Goal: Navigation & Orientation: Find specific page/section

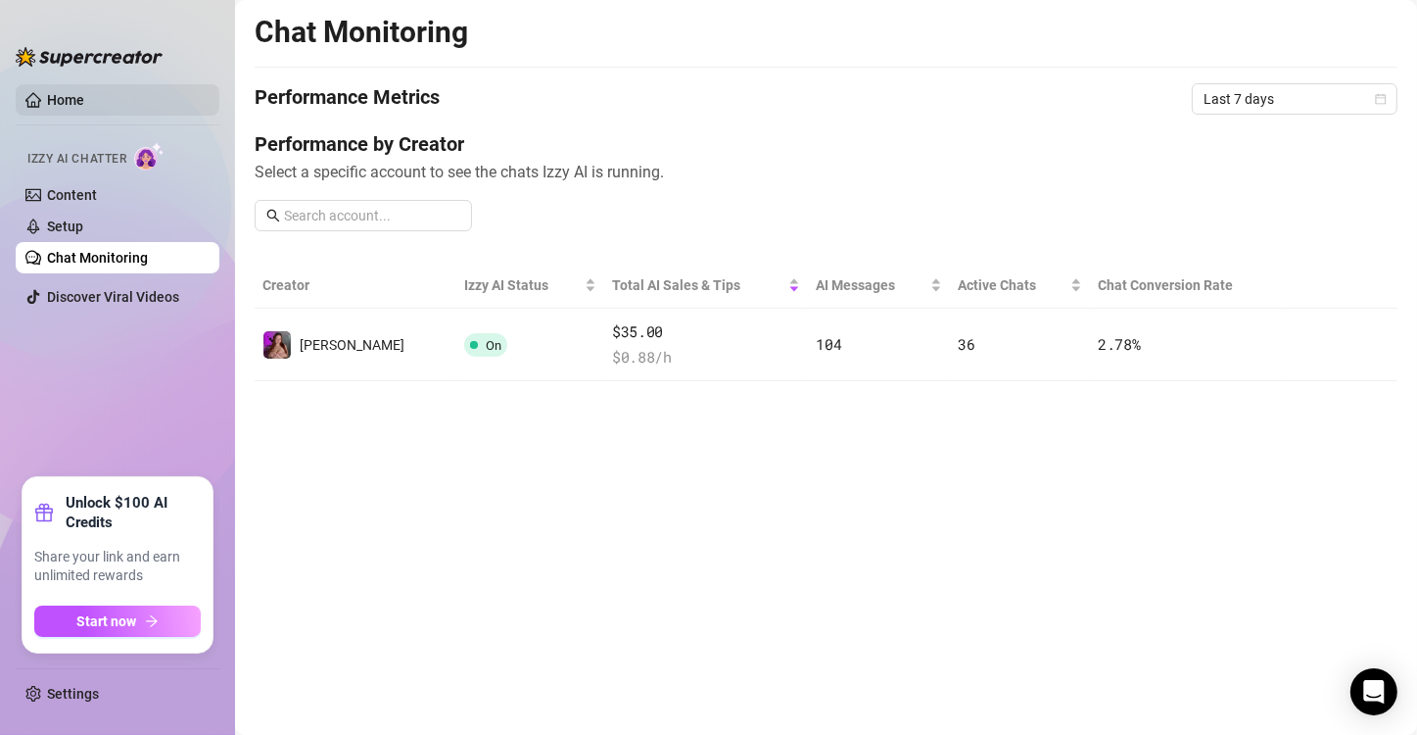
click at [47, 92] on link "Home" at bounding box center [65, 100] width 37 height 16
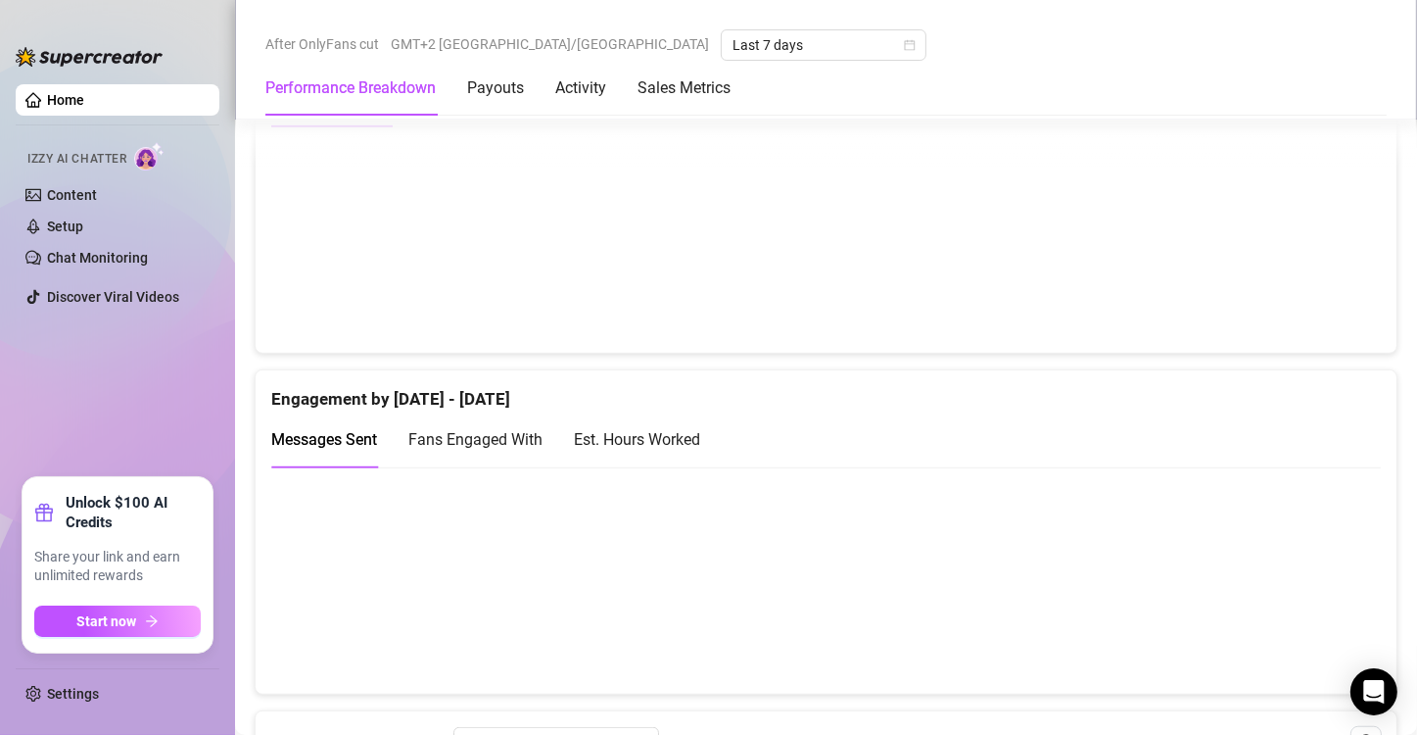
scroll to position [1175, 0]
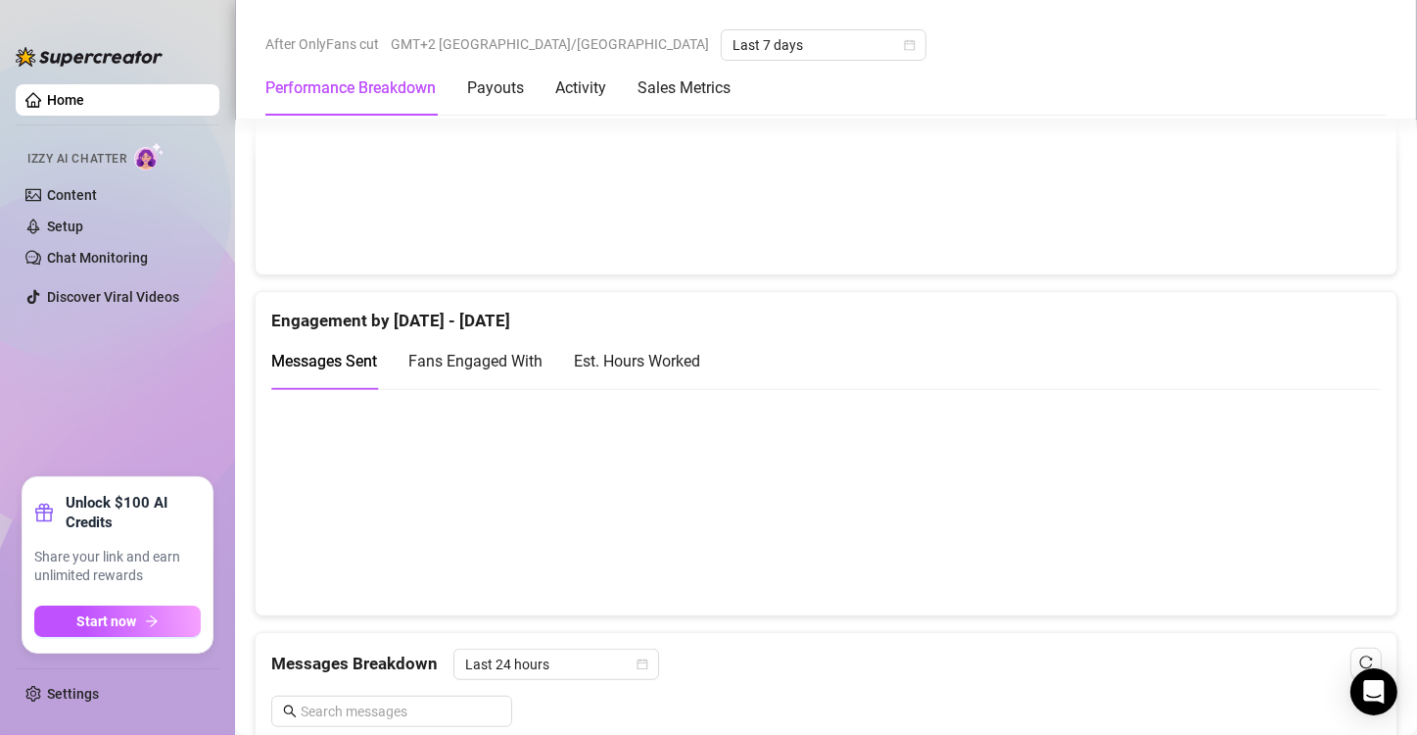
click at [1297, 501] on canvas at bounding box center [818, 502] width 1094 height 196
click at [1297, 530] on canvas at bounding box center [818, 502] width 1094 height 196
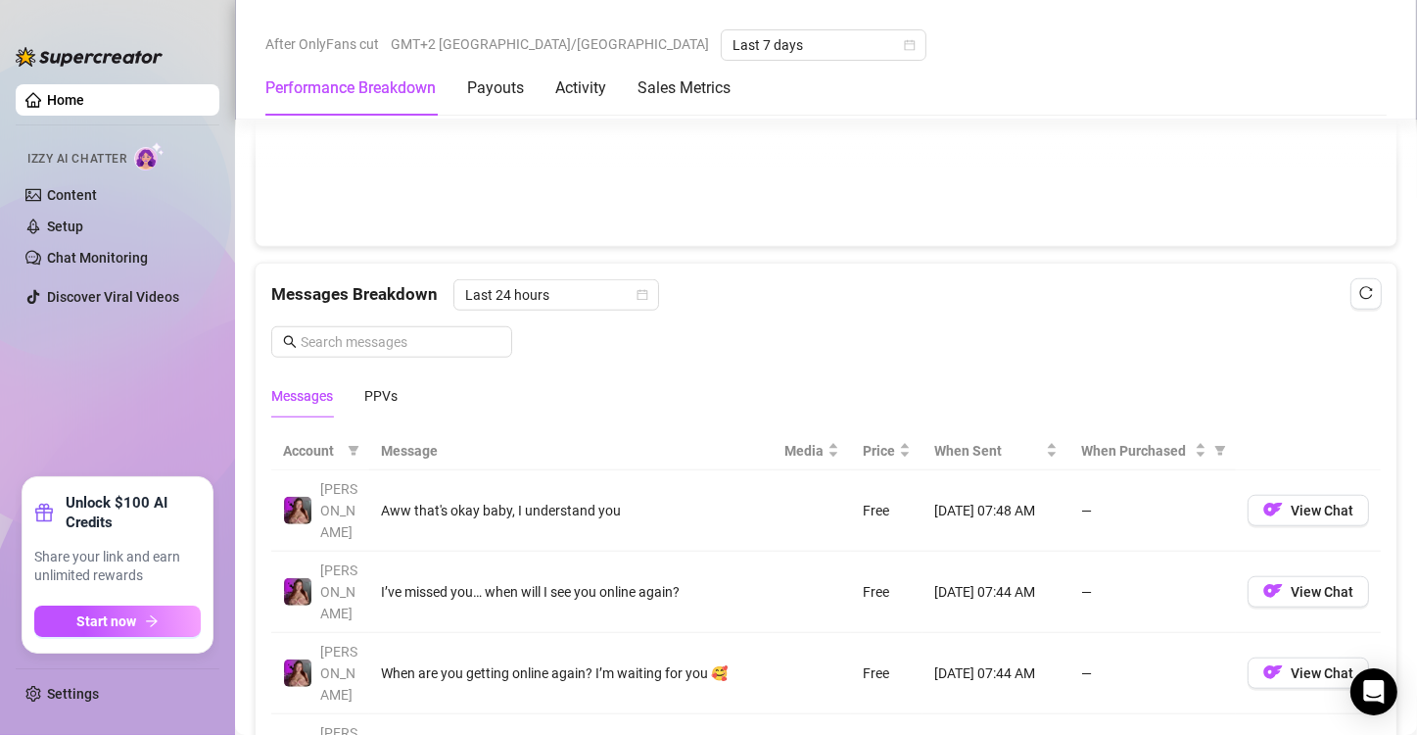
scroll to position [1251, 0]
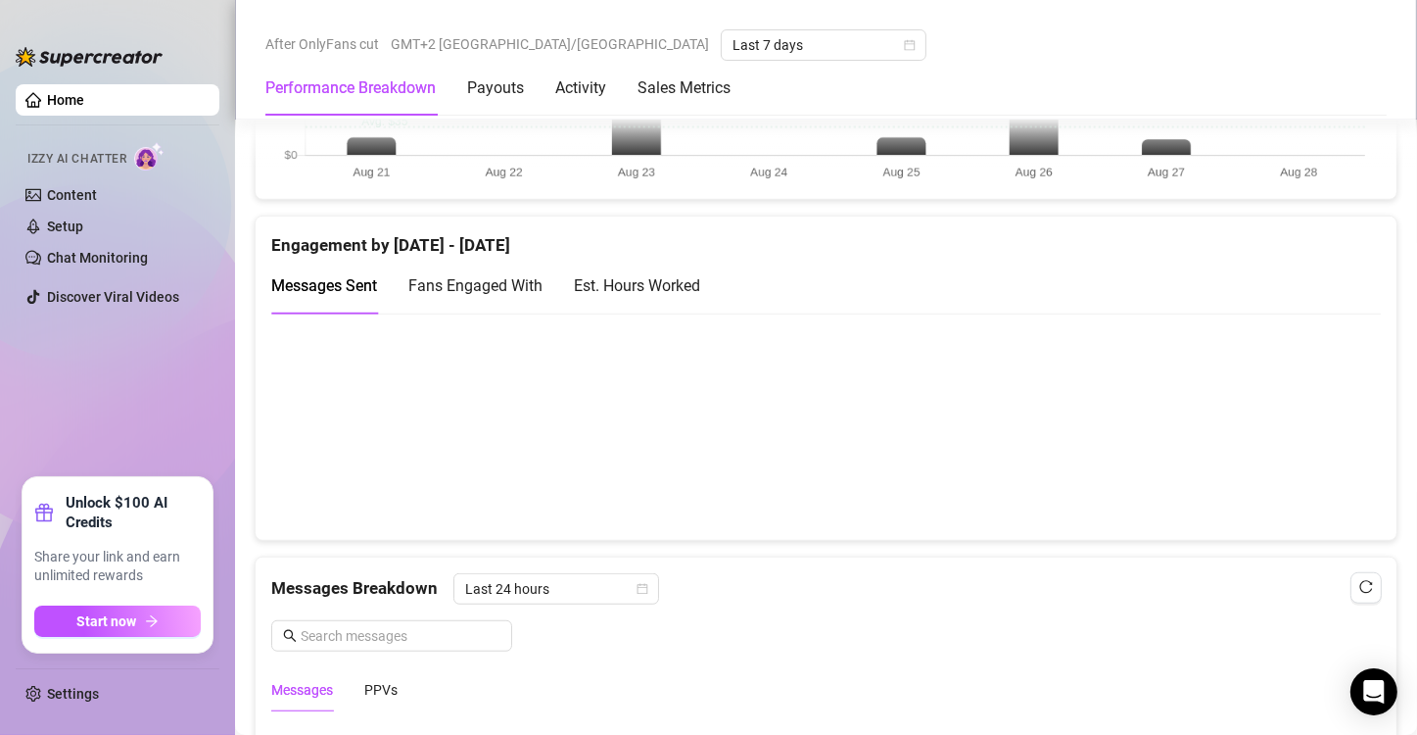
click at [1287, 444] on canvas at bounding box center [818, 426] width 1094 height 196
